Goal: Information Seeking & Learning: Learn about a topic

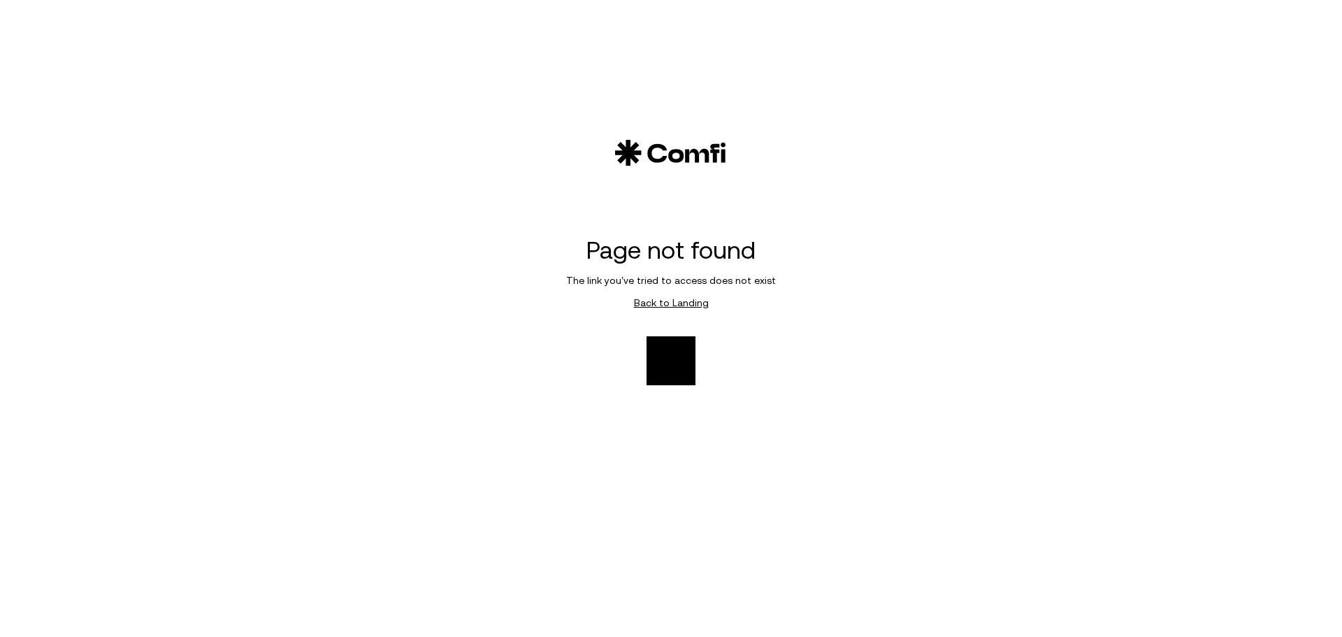
click at [911, 187] on div "Page not found The link you’ve tried to access does not exist Back to Landing" at bounding box center [671, 262] width 839 height 525
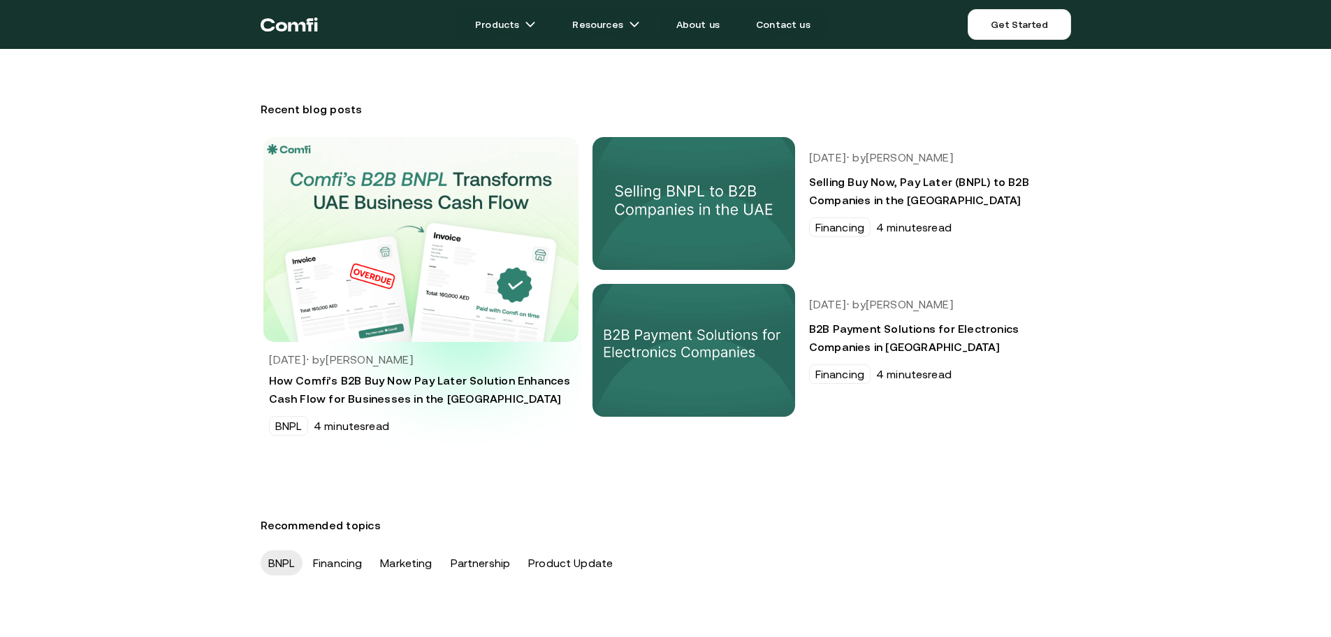
click at [470, 326] on img at bounding box center [420, 239] width 347 height 226
